Goal: Task Accomplishment & Management: Use online tool/utility

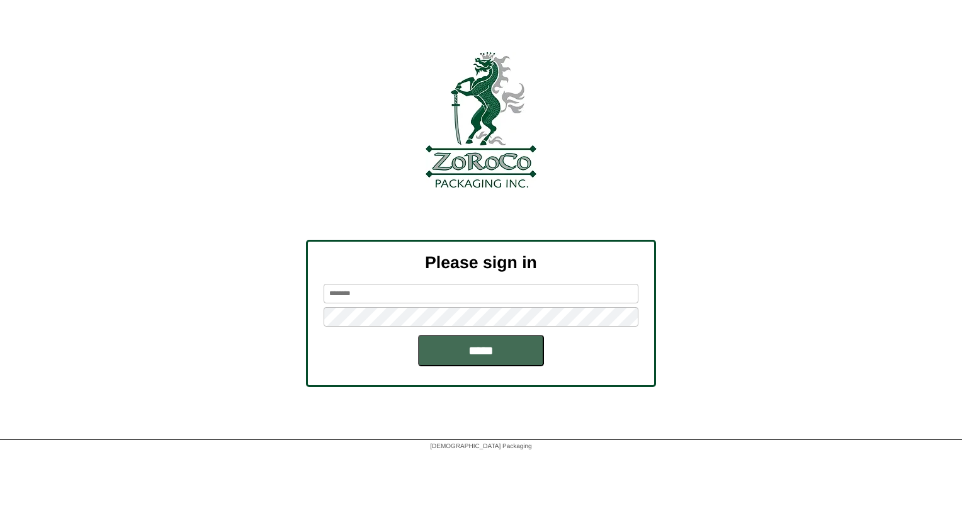
type input "******"
click at [473, 355] on input "*****" at bounding box center [481, 350] width 126 height 31
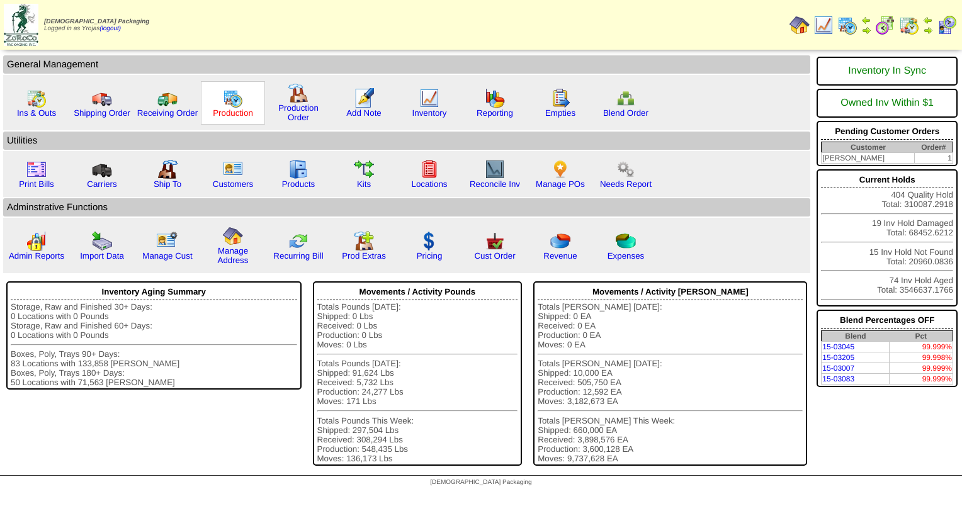
click at [227, 108] on link "Production" at bounding box center [233, 112] width 40 height 9
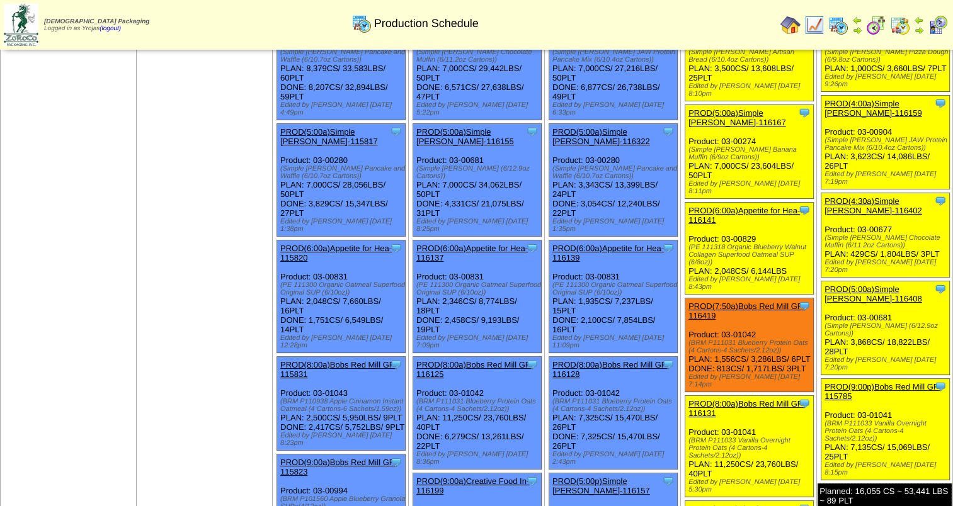
scroll to position [126, 0]
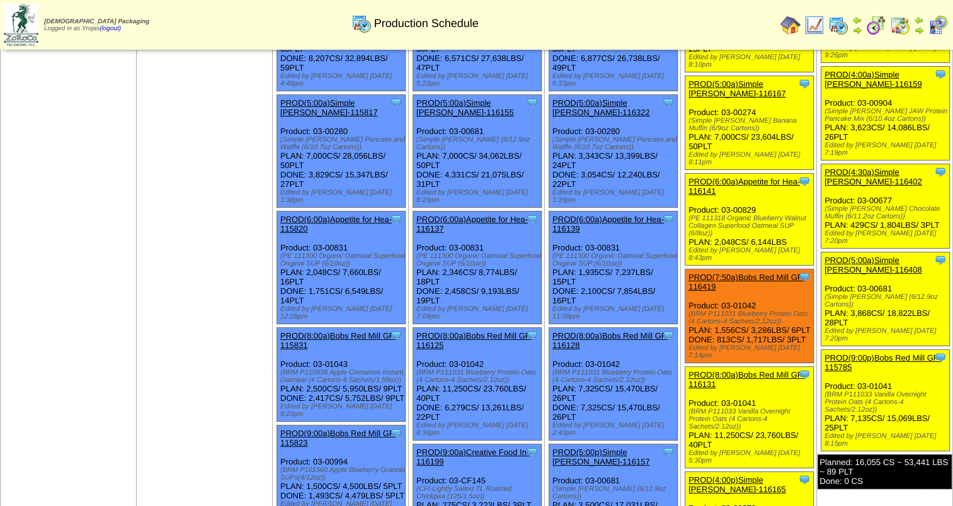
click at [882, 256] on link "PROD(5:00a)Simple Mills-116408" at bounding box center [873, 265] width 98 height 19
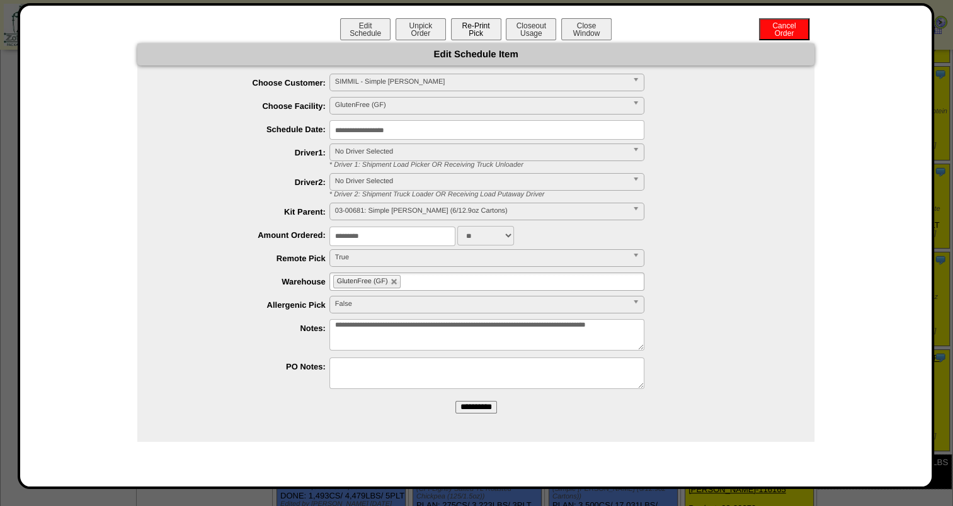
click at [478, 38] on button "Re-Print Pick" at bounding box center [476, 29] width 50 height 22
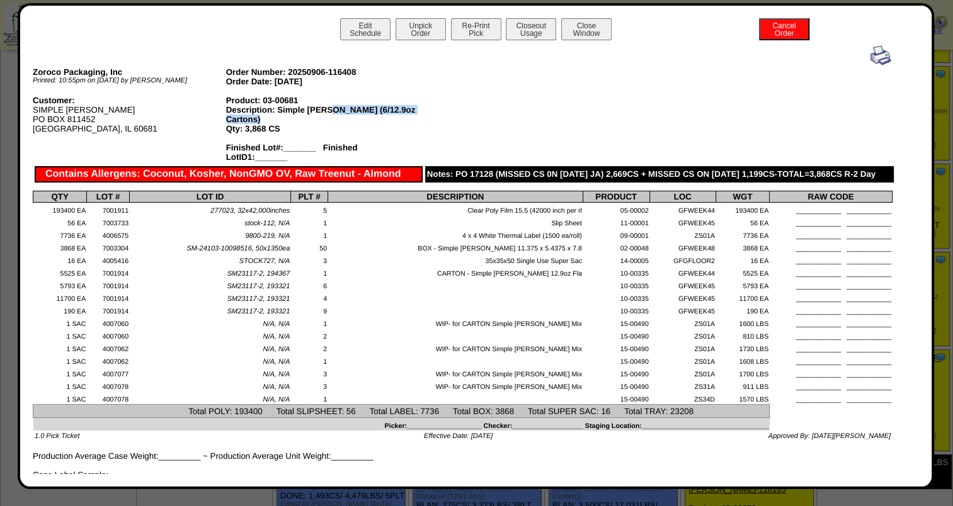
drag, startPoint x: 257, startPoint y: 121, endPoint x: 326, endPoint y: 111, distance: 69.3
click at [326, 111] on div "Description: Simple Mills Brownie (6/12.9oz Cartons)" at bounding box center [322, 114] width 193 height 19
drag, startPoint x: 326, startPoint y: 111, endPoint x: 343, endPoint y: 113, distance: 17.7
copy div "Brownie (6/12.9oz Cartons)"
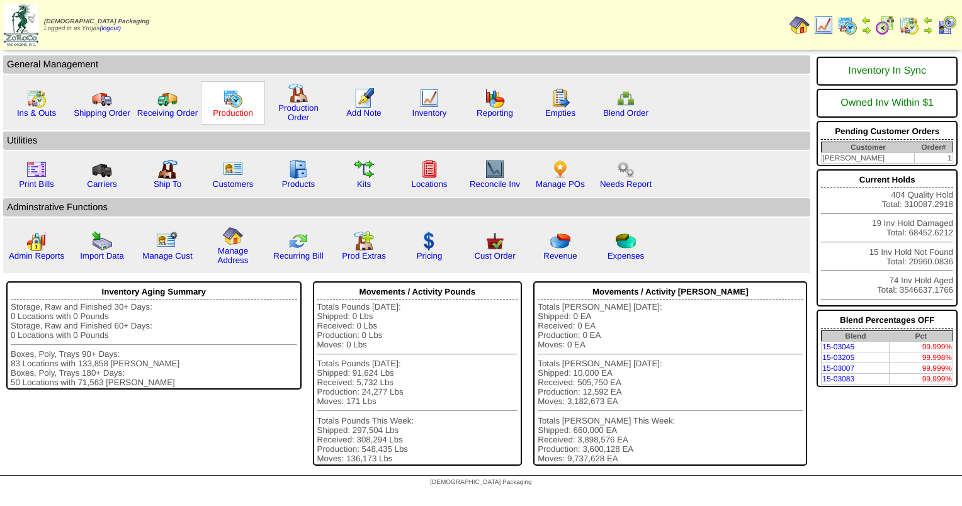
click at [247, 109] on link "Production" at bounding box center [233, 112] width 40 height 9
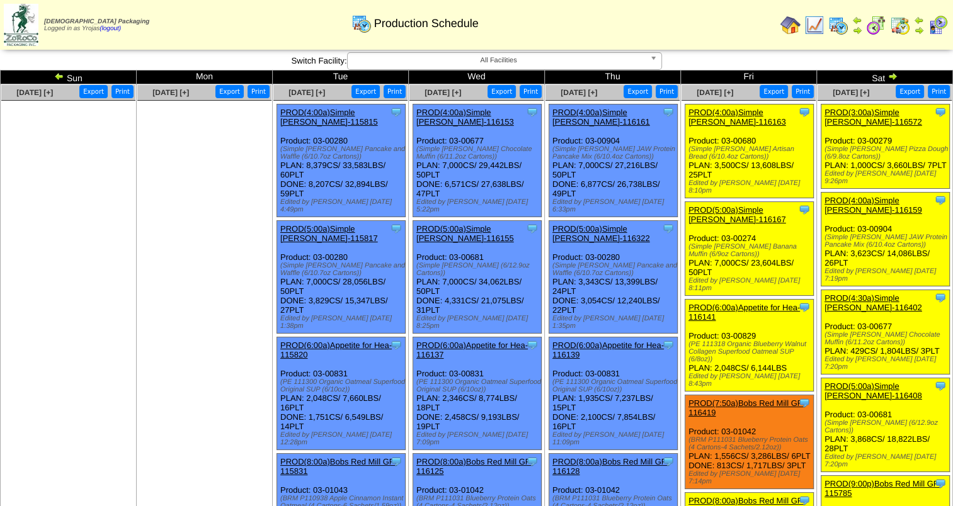
click at [877, 293] on link "PROD(4:30a)Simple Mills-116402" at bounding box center [873, 302] width 98 height 19
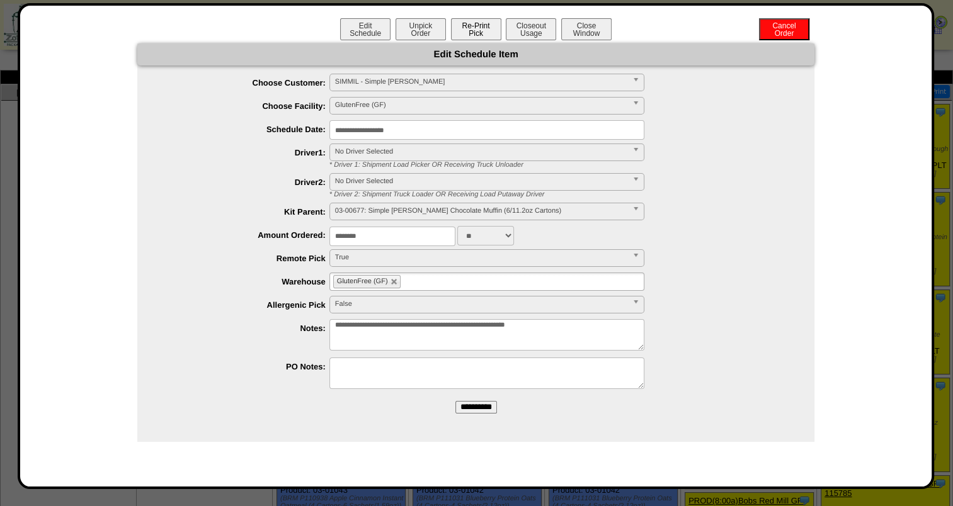
click at [470, 30] on button "Re-Print Pick" at bounding box center [476, 29] width 50 height 22
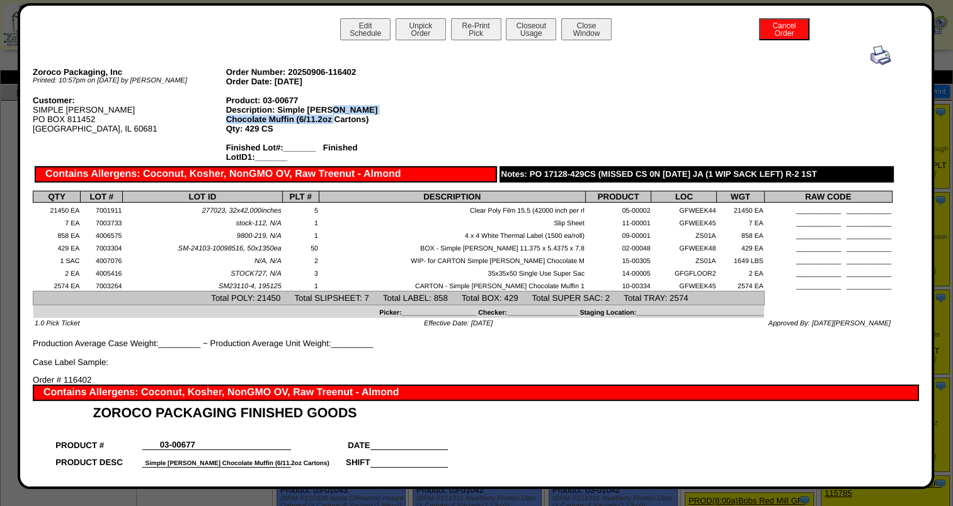
drag, startPoint x: 302, startPoint y: 120, endPoint x: 326, endPoint y: 111, distance: 25.1
click at [326, 111] on div "Description: Simple Mills Chocolate Muffin (6/11.2oz Cartons)" at bounding box center [322, 114] width 193 height 19
drag, startPoint x: 326, startPoint y: 111, endPoint x: 337, endPoint y: 114, distance: 11.8
copy div "Chocolate Muffin (6/11.2oz Cartons)"
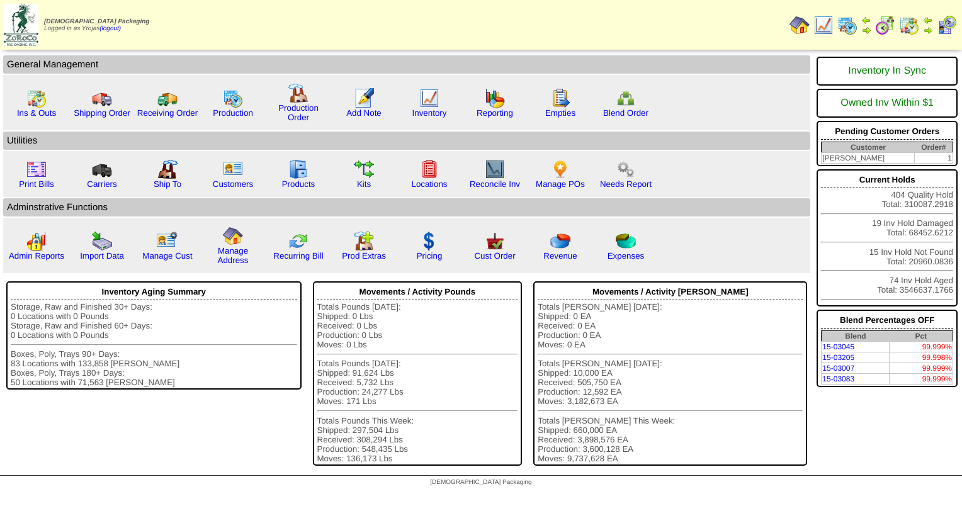
click at [288, 101] on img at bounding box center [298, 93] width 20 height 20
click at [232, 98] on img at bounding box center [233, 98] width 20 height 20
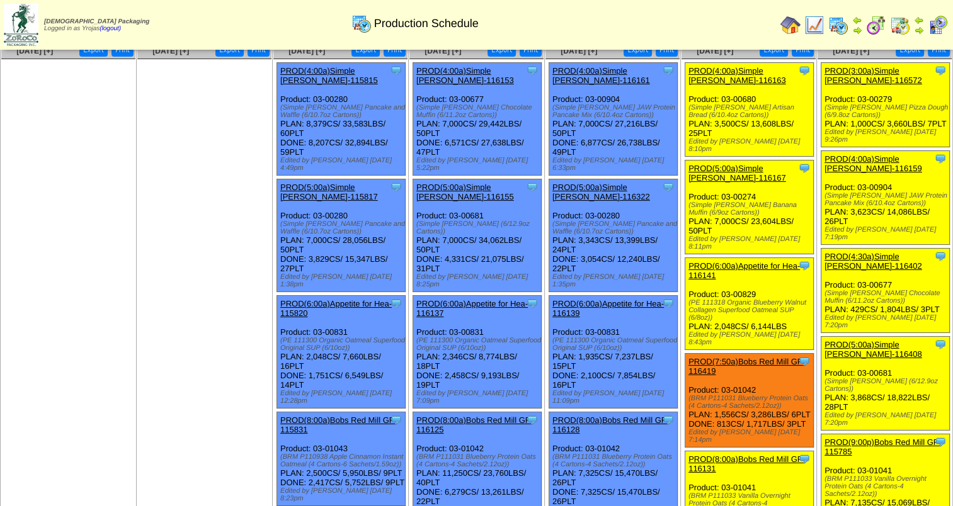
scroll to position [63, 0]
